Goal: Find specific page/section: Find specific page/section

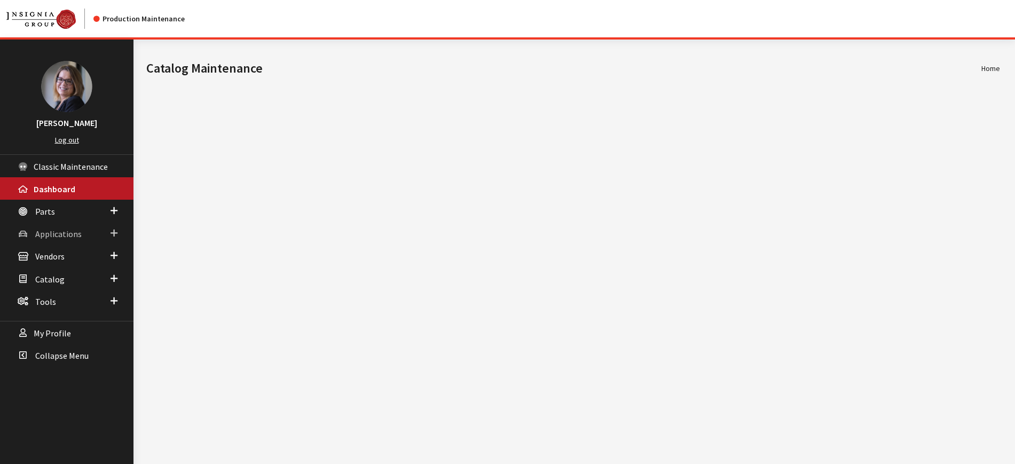
click at [114, 229] on span at bounding box center [114, 233] width 7 height 14
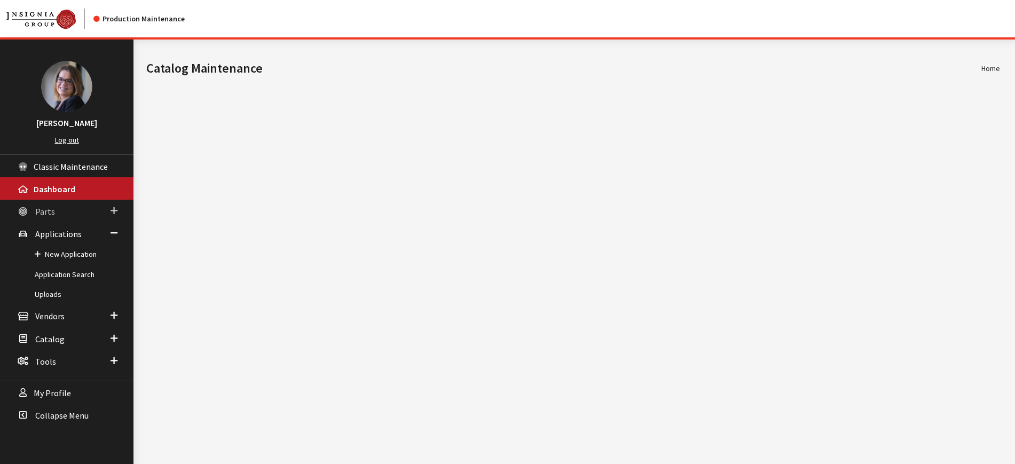
click at [117, 209] on link "Parts" at bounding box center [66, 211] width 133 height 22
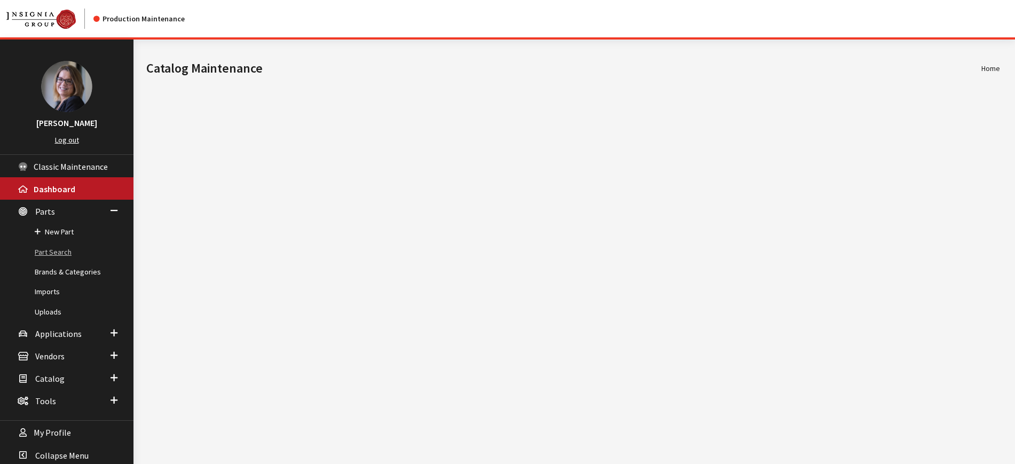
click at [53, 256] on link "Part Search" at bounding box center [66, 252] width 133 height 20
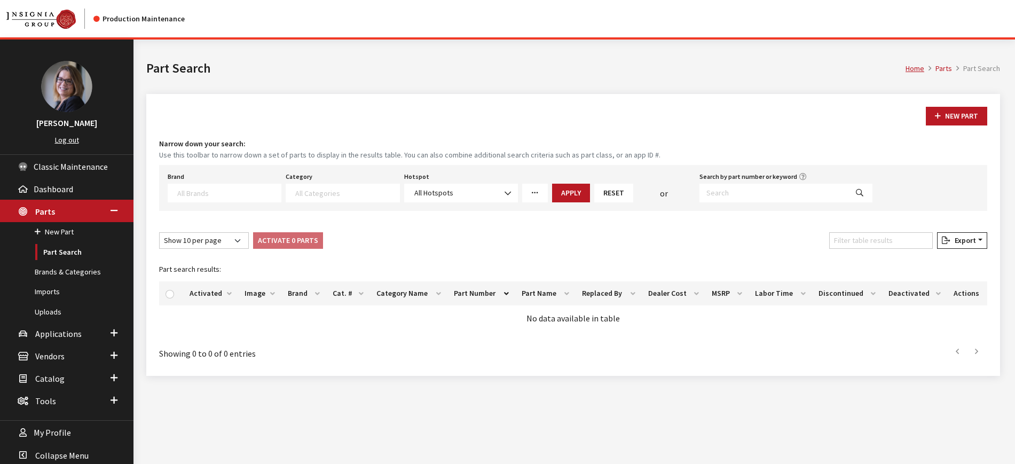
select select
click at [195, 196] on textarea "Search" at bounding box center [229, 193] width 104 height 10
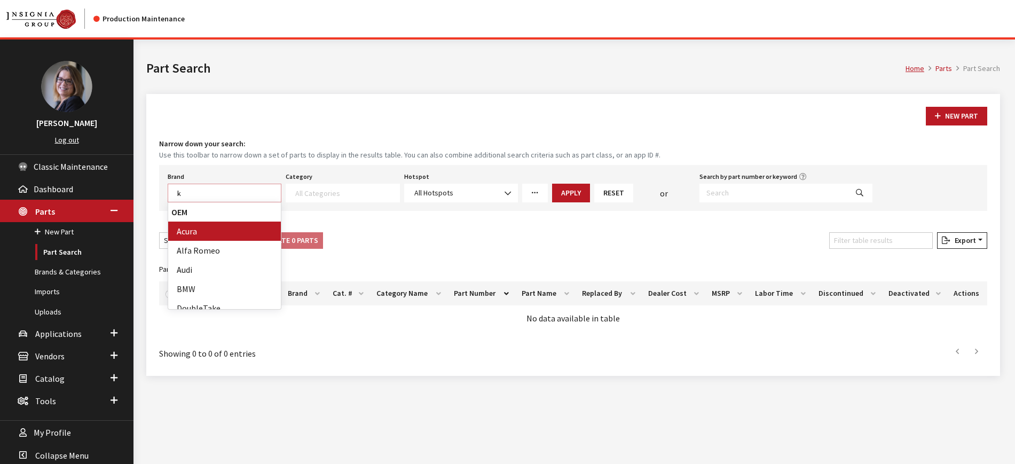
scroll to position [1, 0]
type textarea "ki"
select select "58"
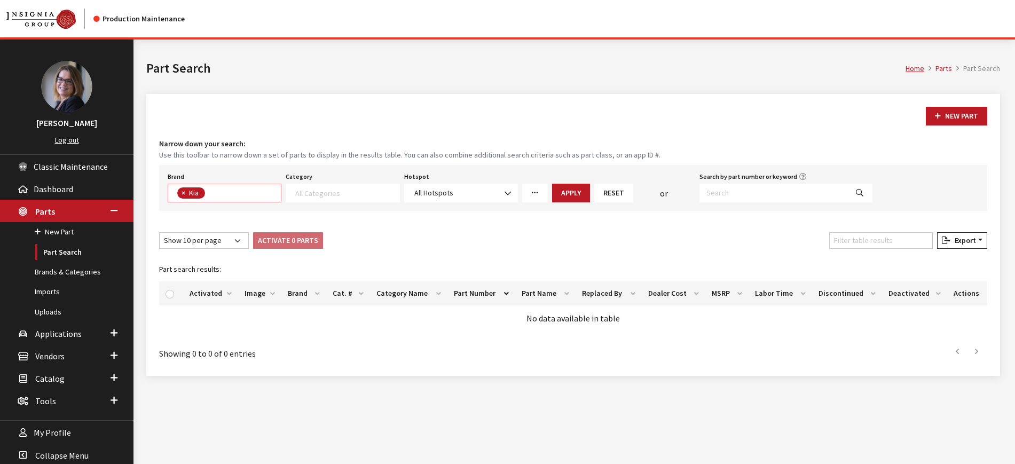
scroll to position [142, 0]
click at [333, 191] on textarea "Search" at bounding box center [347, 193] width 104 height 10
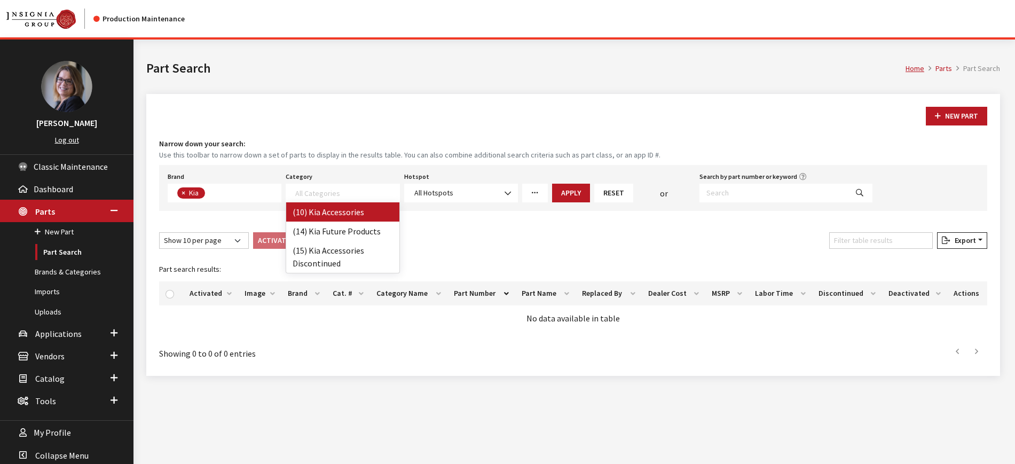
select select "238"
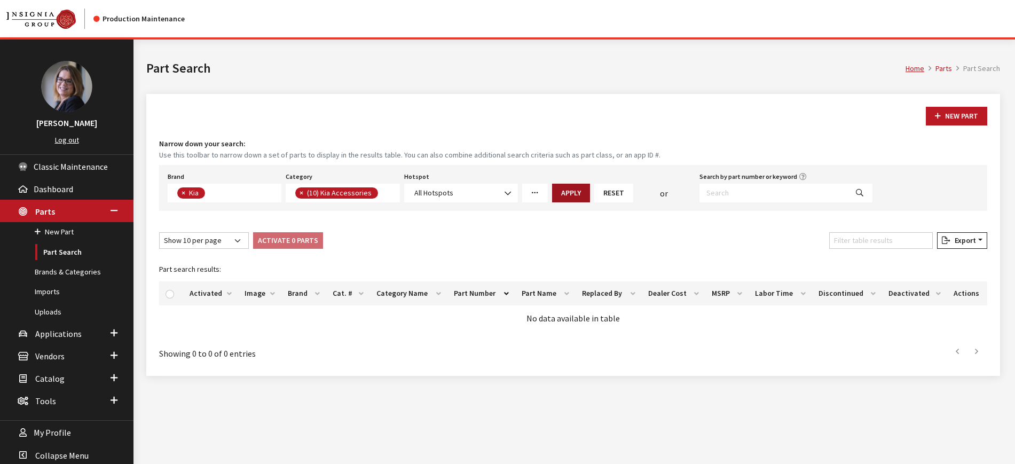
click at [563, 199] on button "Apply" at bounding box center [571, 193] width 38 height 19
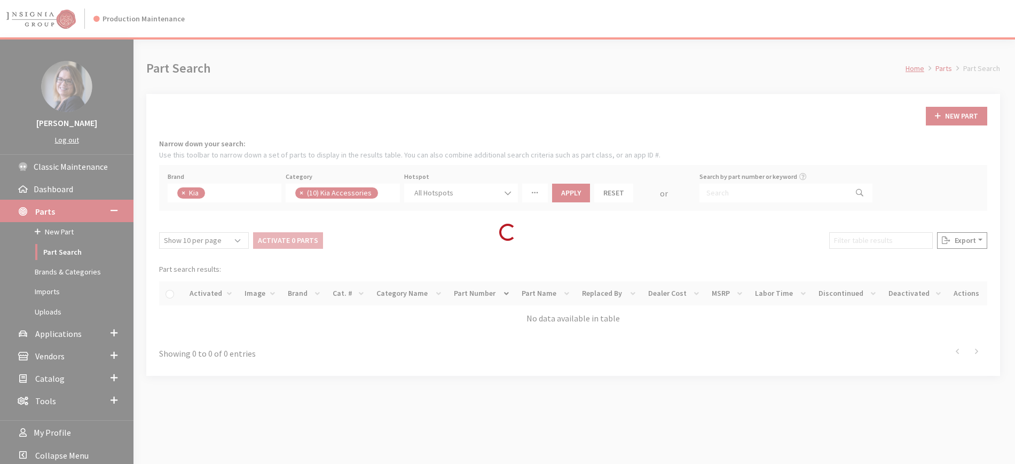
click at [0, 446] on div "Loading..." at bounding box center [507, 232] width 1015 height 464
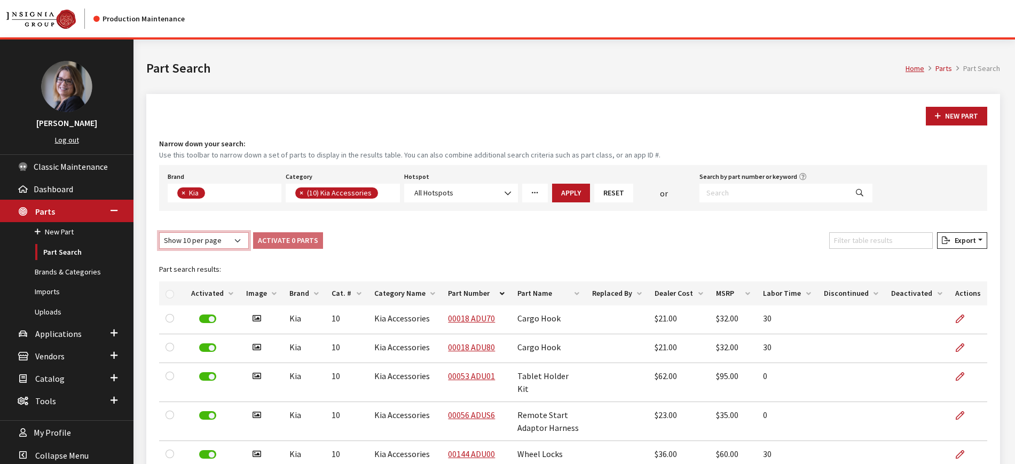
click at [225, 239] on select "Show 10 per page Show 25 per page Show 50 per page Show 100 per page Show 1000 …" at bounding box center [204, 240] width 90 height 17
select select "-1"
click at [159, 232] on select "Show 10 per page Show 25 per page Show 50 per page Show 100 per page Show 1000 …" at bounding box center [204, 240] width 90 height 17
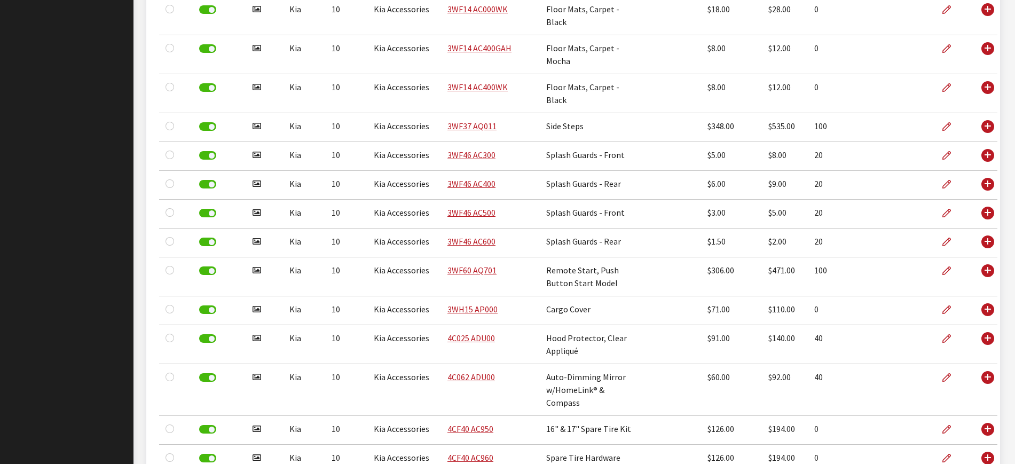
scroll to position [0, 0]
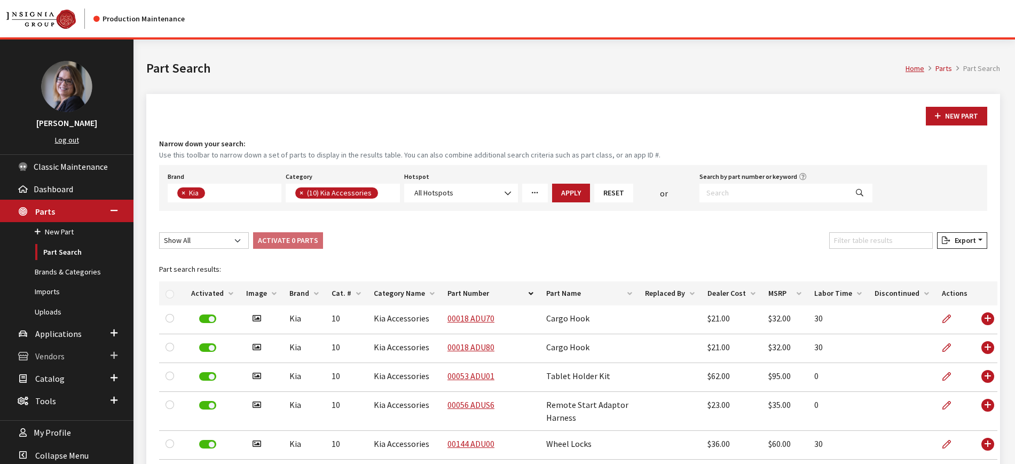
click at [117, 349] on span at bounding box center [114, 356] width 7 height 14
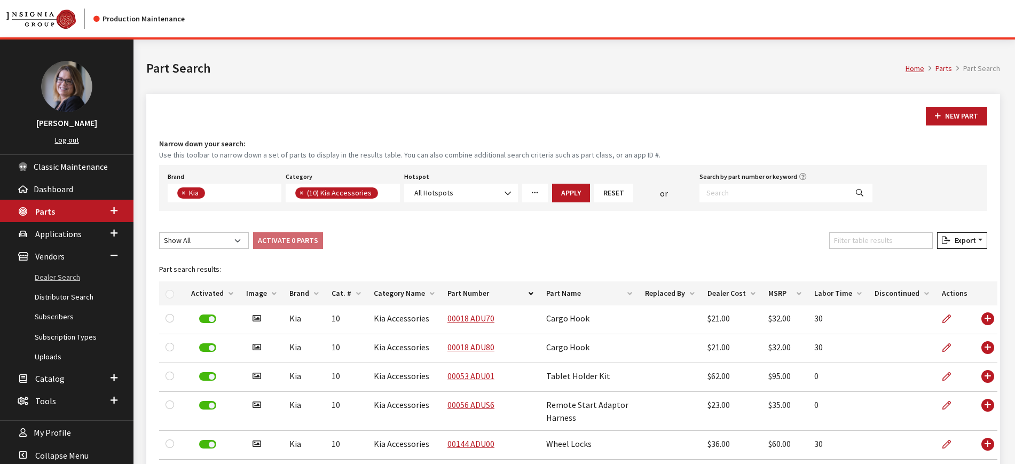
click at [74, 277] on link "Dealer Search" at bounding box center [66, 277] width 133 height 20
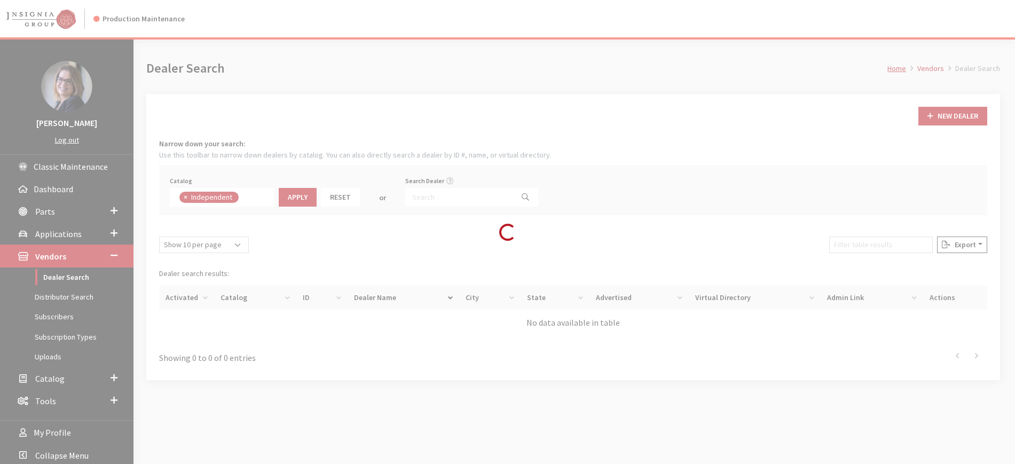
scroll to position [78, 0]
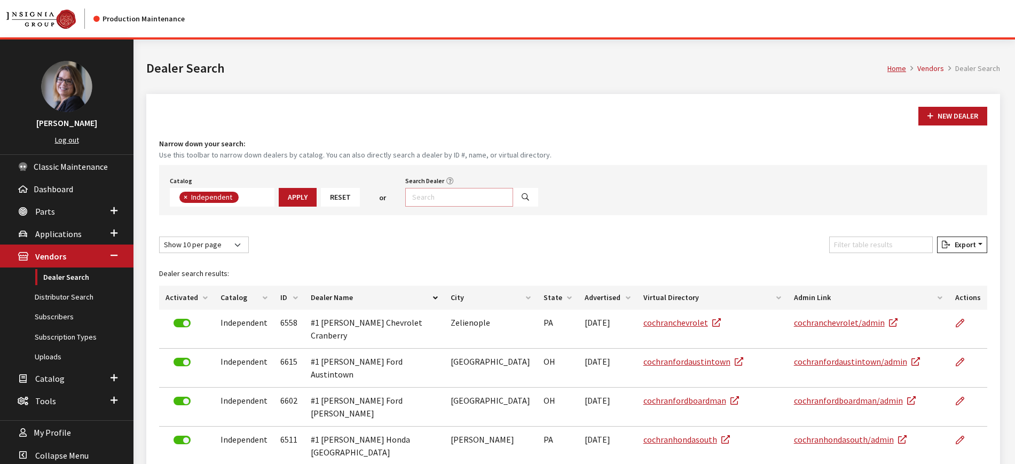
click at [458, 194] on input "Search Dealer" at bounding box center [459, 197] width 108 height 19
type input "kia"
select select
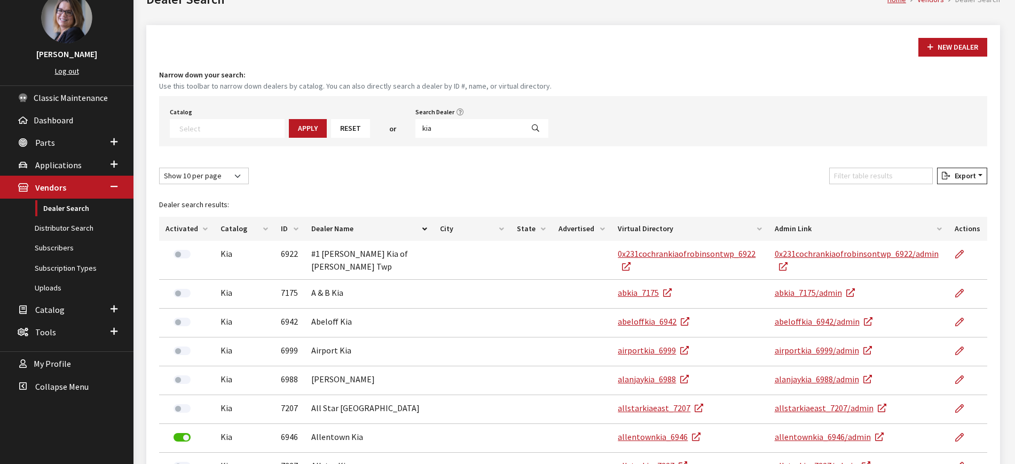
scroll to position [69, 0]
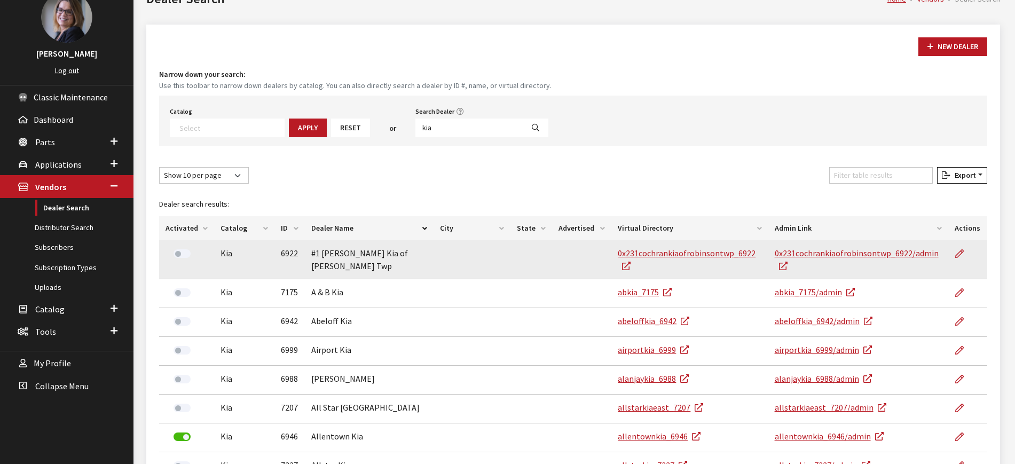
click at [713, 262] on td "0x231cochrankiaofrobinsontwp_6922" at bounding box center [689, 259] width 156 height 39
click at [711, 251] on link "0x231cochrankiaofrobinsontwp_6922" at bounding box center [687, 259] width 138 height 23
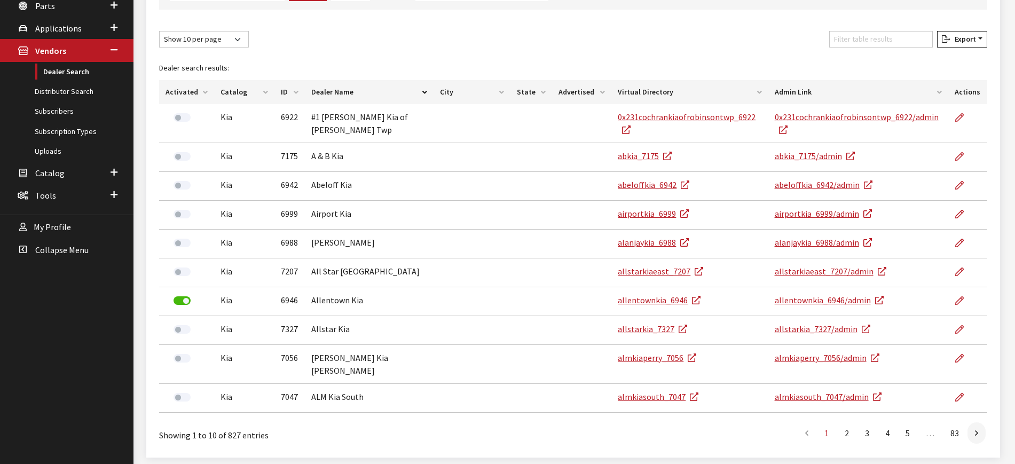
scroll to position [209, 0]
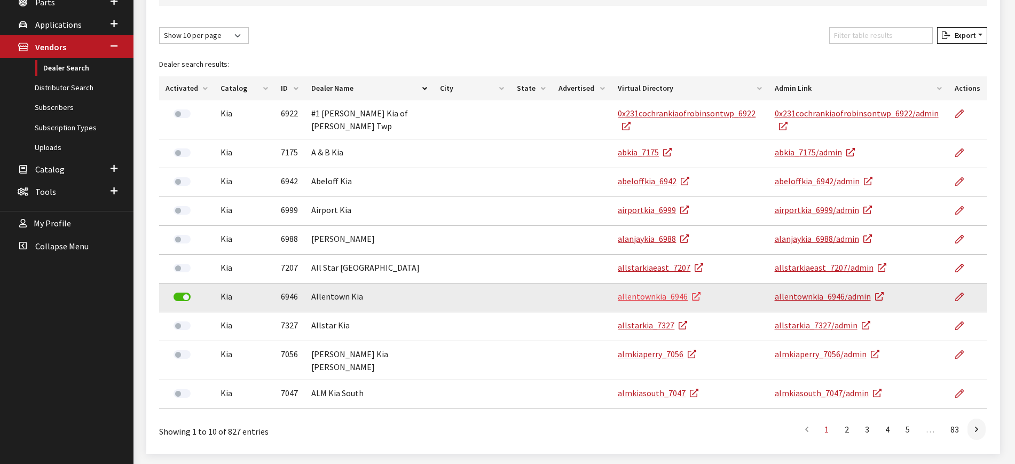
click at [659, 294] on link "allentownkia_6946" at bounding box center [659, 296] width 83 height 11
click at [663, 294] on link "allentownkia_6946" at bounding box center [659, 296] width 83 height 11
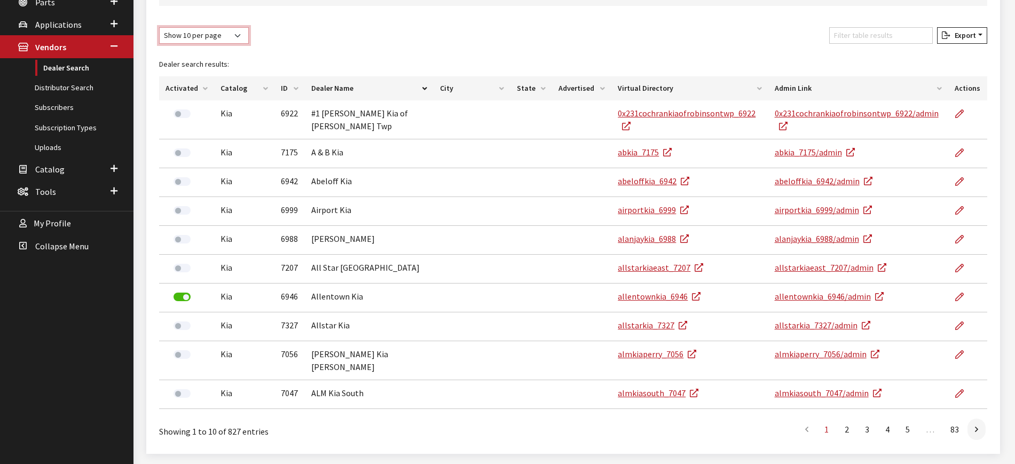
click at [232, 36] on select "Show 10 per page Show 25 per page Show 50 per page Show 100 per page Show 1000 …" at bounding box center [204, 35] width 90 height 17
select select "1000"
click at [159, 27] on select "Show 10 per page Show 25 per page Show 50 per page Show 100 per page Show 1000 …" at bounding box center [204, 35] width 90 height 17
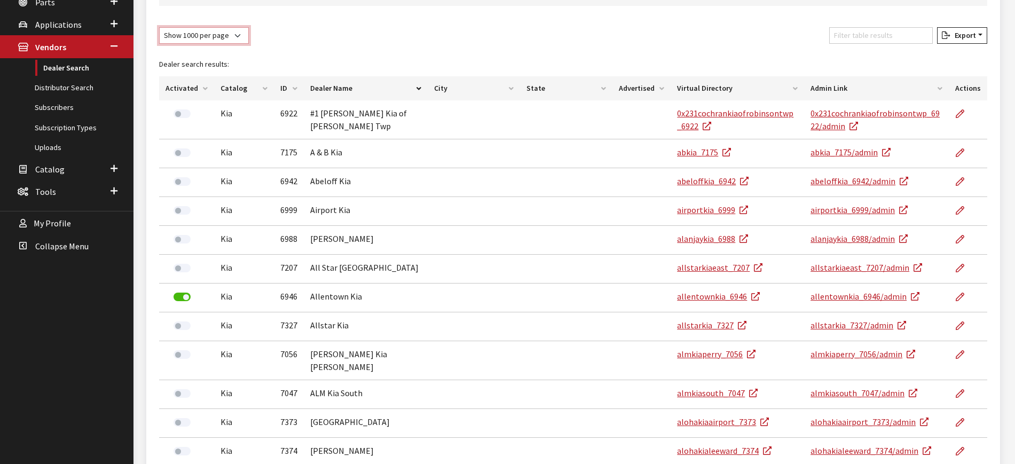
click at [232, 41] on select "Show 10 per page Show 25 per page Show 50 per page Show 100 per page Show 1000 …" at bounding box center [204, 35] width 90 height 17
click at [159, 27] on select "Show 10 per page Show 25 per page Show 50 per page Show 100 per page Show 1000 …" at bounding box center [204, 35] width 90 height 17
click at [203, 89] on th "Activated" at bounding box center [186, 88] width 55 height 24
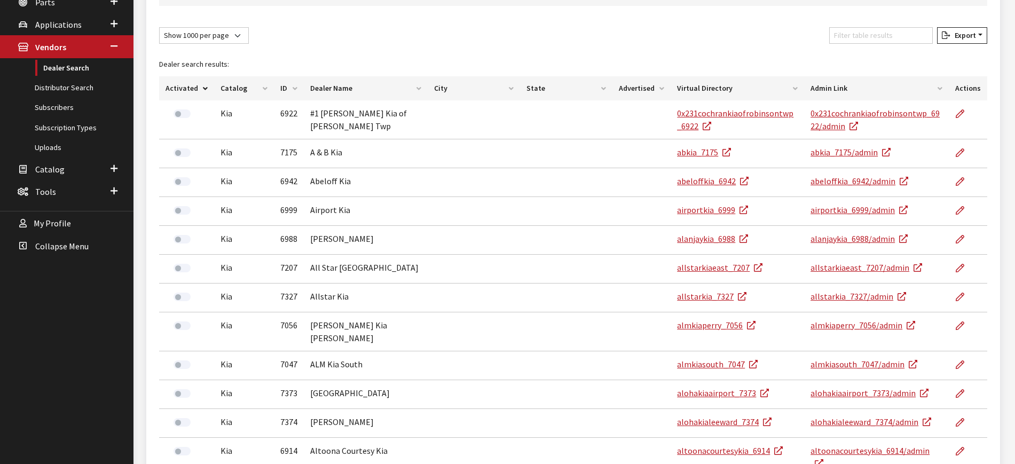
click at [203, 89] on th "Activated" at bounding box center [186, 88] width 55 height 24
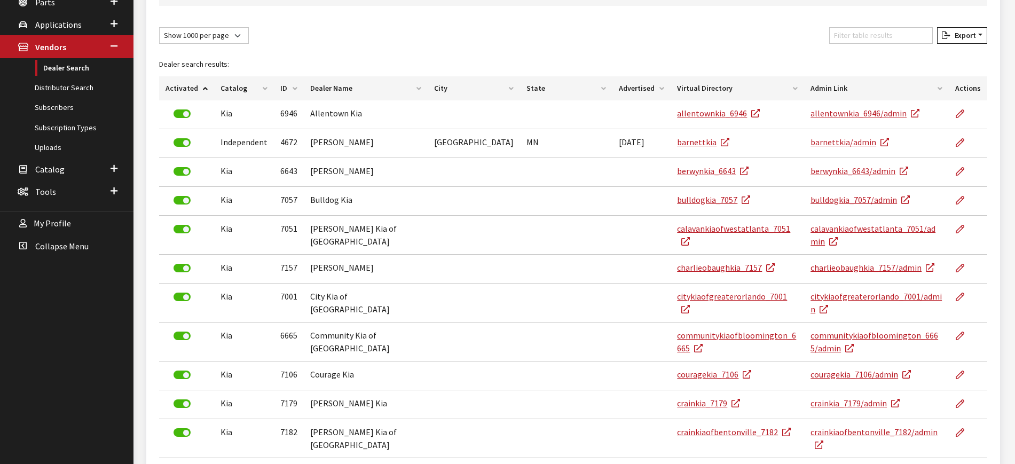
click at [203, 89] on th "Activated" at bounding box center [186, 88] width 55 height 24
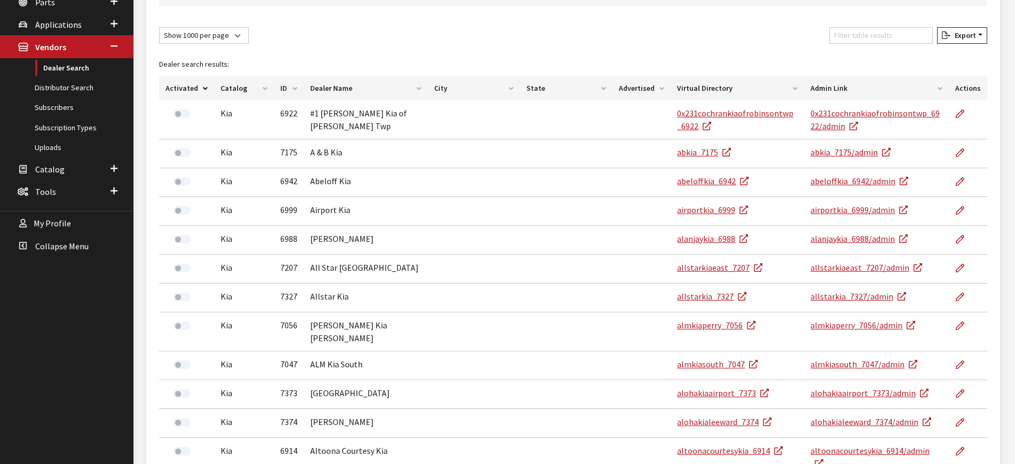
click at [203, 89] on th "Activated" at bounding box center [186, 88] width 55 height 24
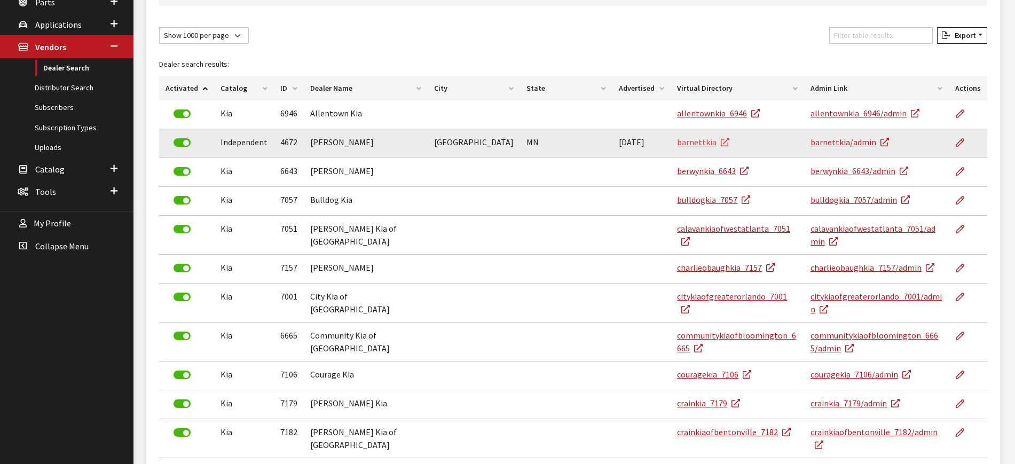
click at [677, 143] on link "barnettkia" at bounding box center [703, 142] width 52 height 11
